Goal: Task Accomplishment & Management: Use online tool/utility

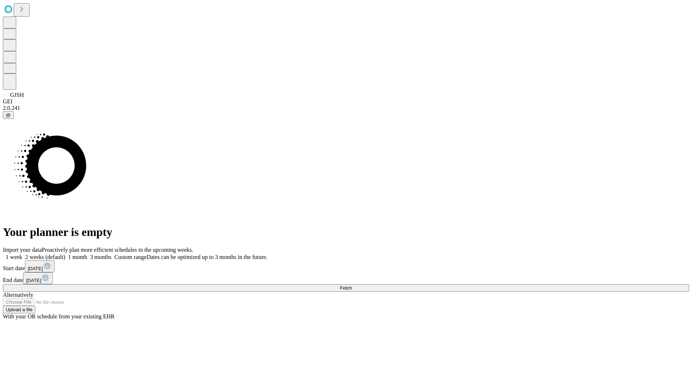
click at [352, 286] on span "Fetch" at bounding box center [346, 288] width 12 height 5
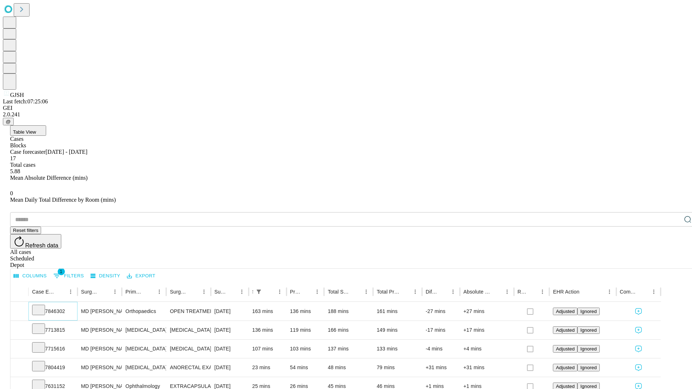
click at [42, 306] on icon at bounding box center [38, 309] width 7 height 7
